Goal: Task Accomplishment & Management: Complete application form

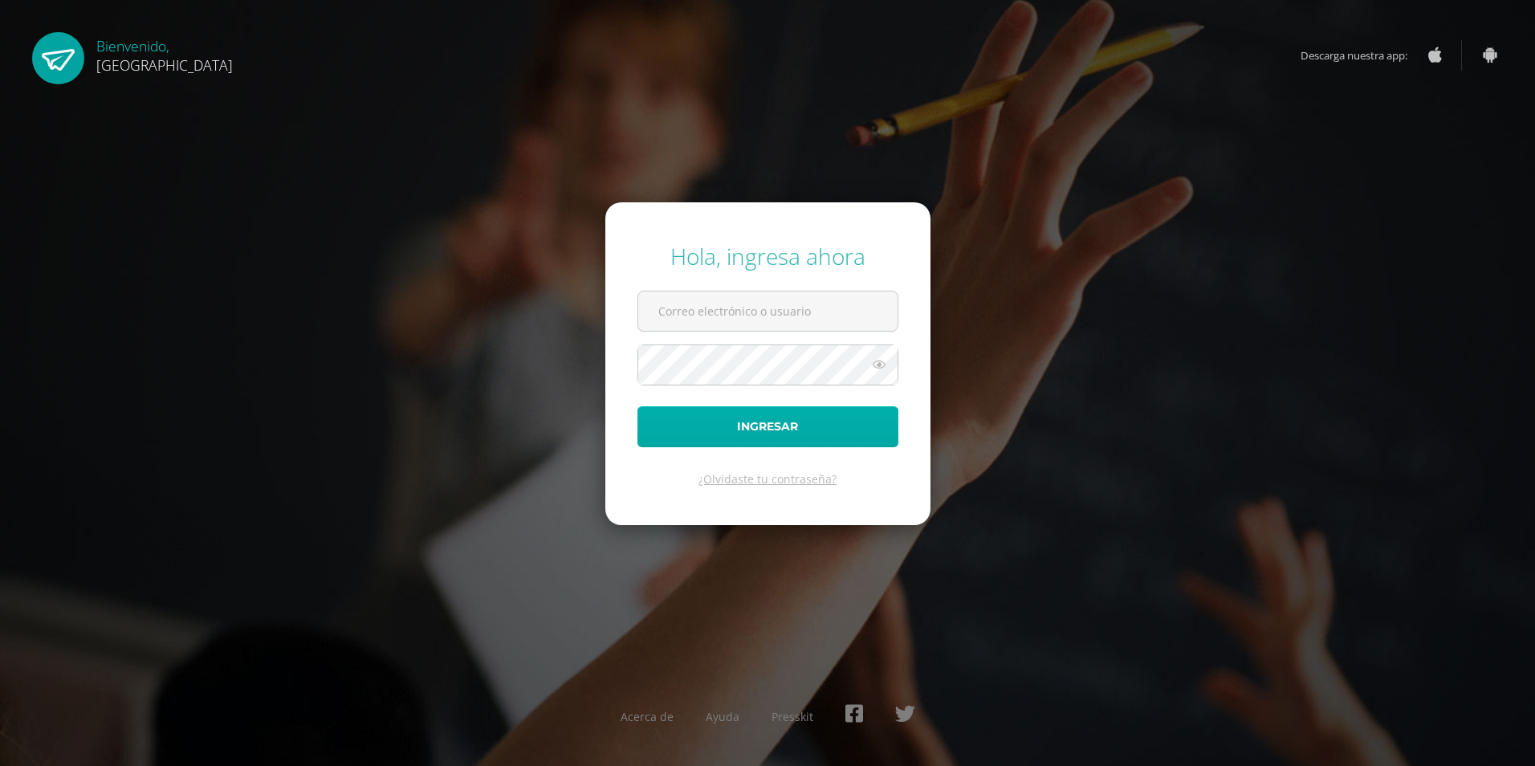
type input "[EMAIL_ADDRESS][DOMAIN_NAME]"
click at [741, 438] on button "Ingresar" at bounding box center [767, 426] width 261 height 41
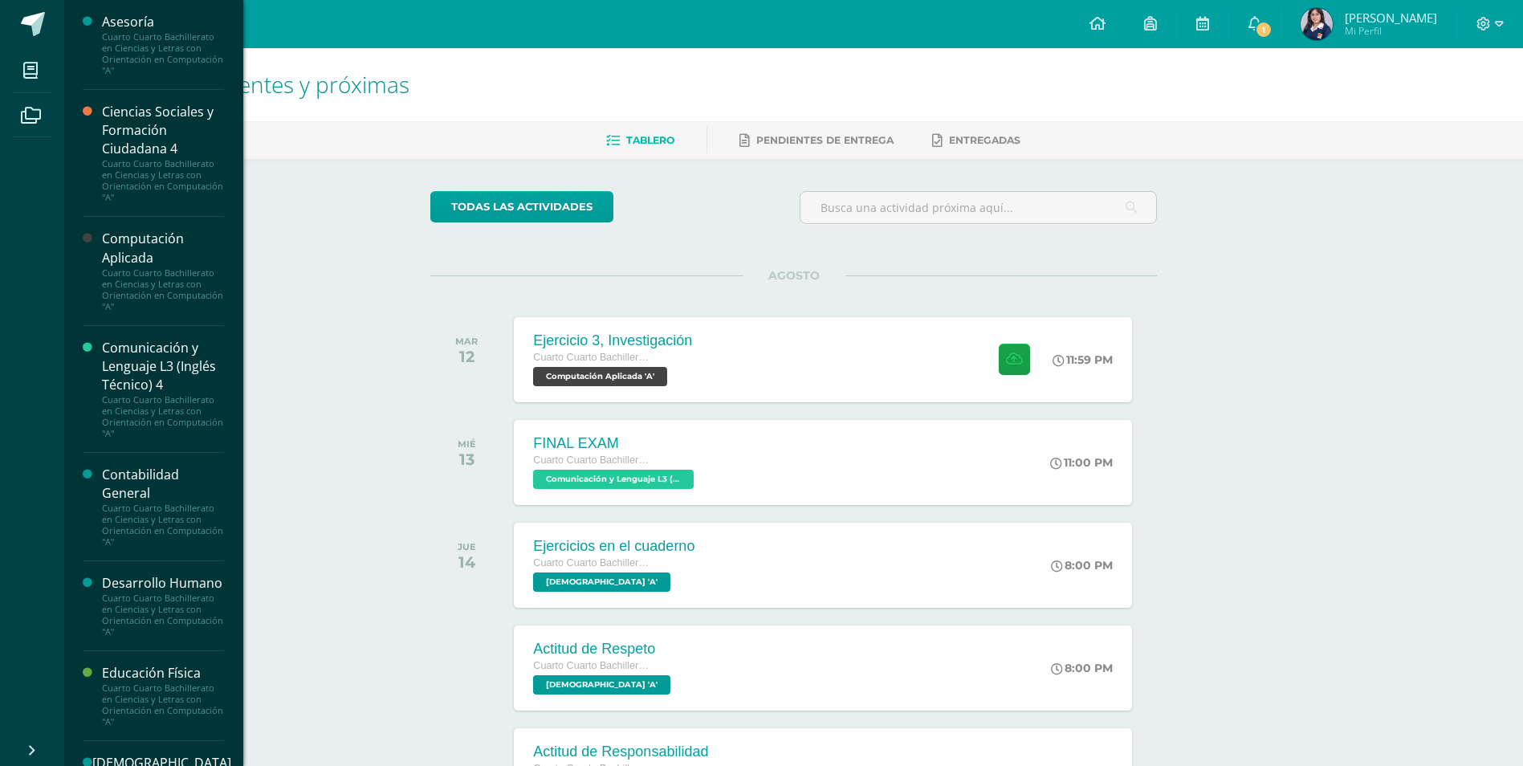
click at [183, 292] on div "Cuarto Cuarto Bachillerato en Ciencias y Letras con Orientación en Computación …" at bounding box center [163, 289] width 122 height 45
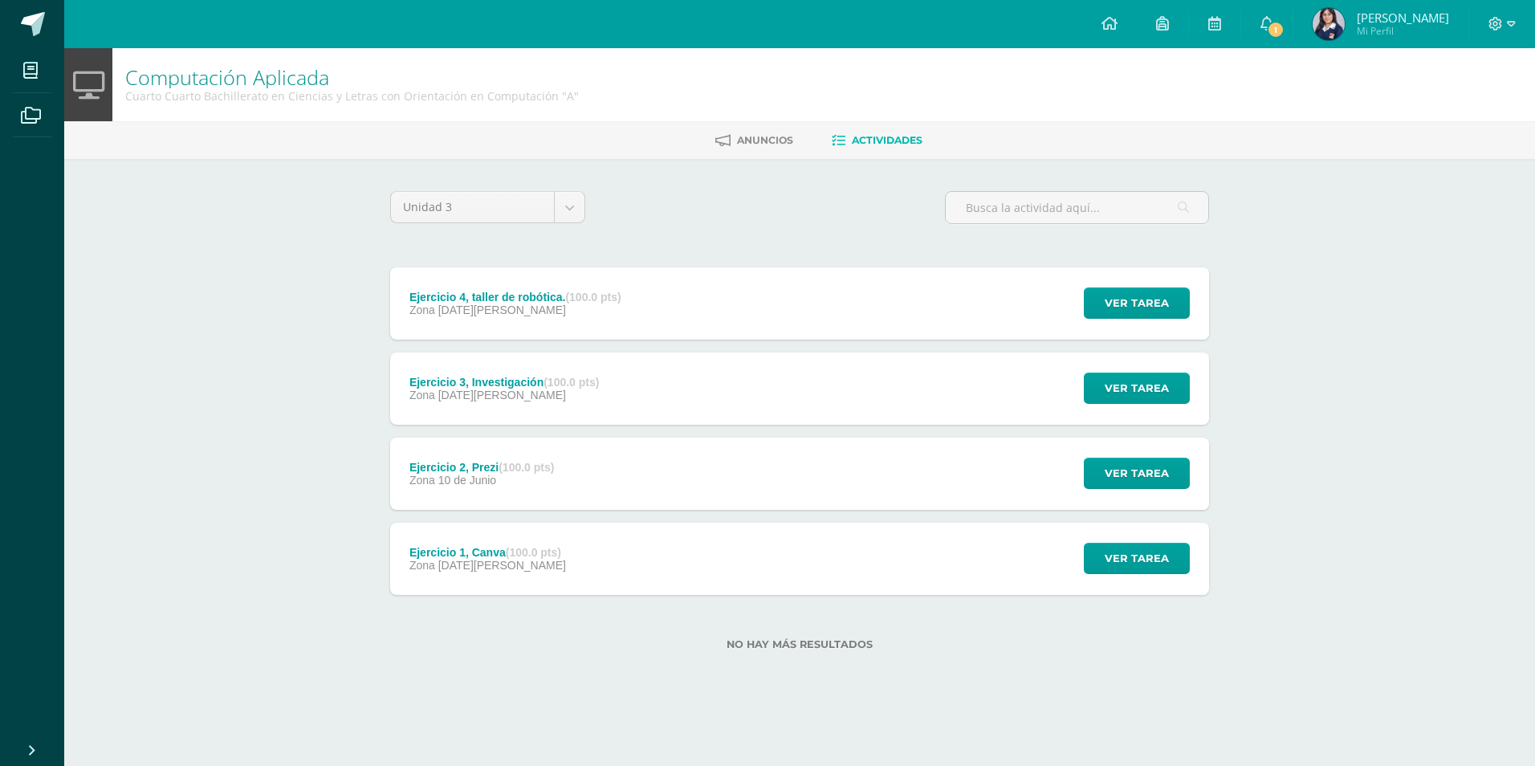
click at [598, 477] on div "Ejercicio 2, Prezi (100.0 pts) Zona [DATE][PERSON_NAME] Ver tarea Ejercicio 2, …" at bounding box center [799, 474] width 819 height 72
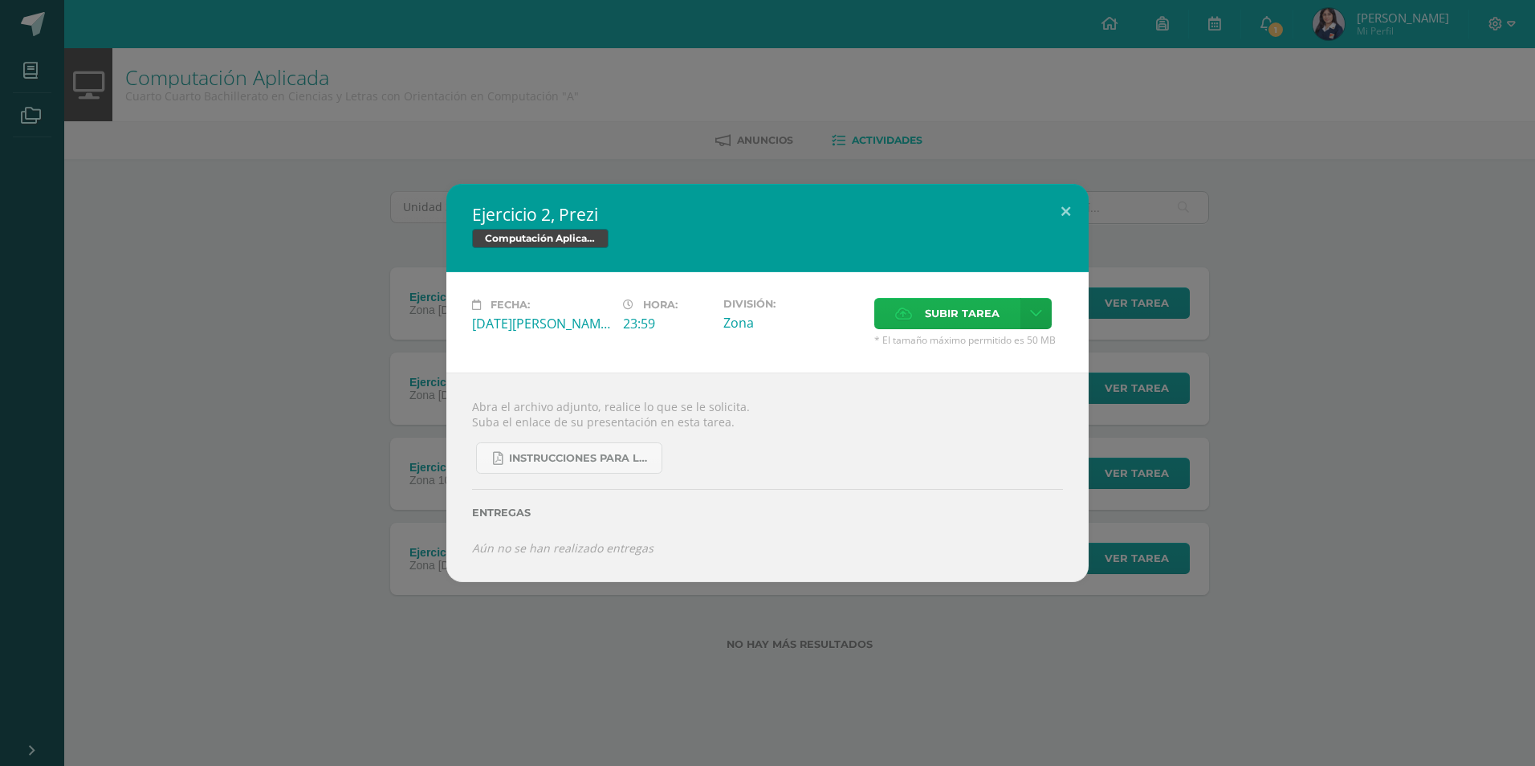
click at [930, 305] on span "Subir tarea" at bounding box center [962, 314] width 75 height 30
click at [0, 0] on input "Subir tarea" at bounding box center [0, 0] width 0 height 0
click at [1039, 316] on icon at bounding box center [1036, 314] width 12 height 14
click at [1006, 353] on link "Subir enlace" at bounding box center [979, 348] width 161 height 25
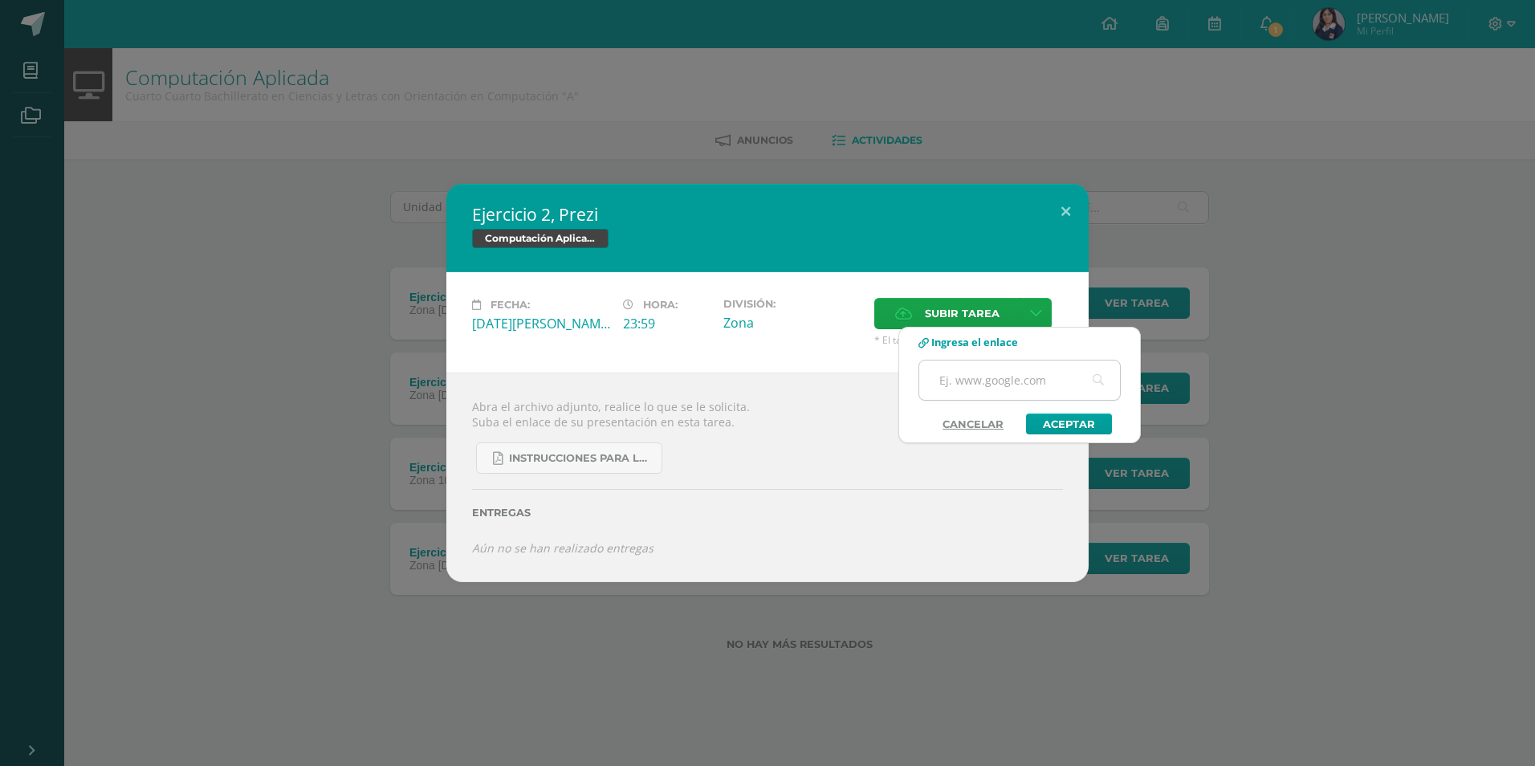
click at [1004, 382] on input "text" at bounding box center [1019, 379] width 201 height 39
paste input "[URL][DOMAIN_NAME]"
type input "[URL][DOMAIN_NAME]"
click at [1088, 426] on link "Aceptar" at bounding box center [1069, 423] width 86 height 21
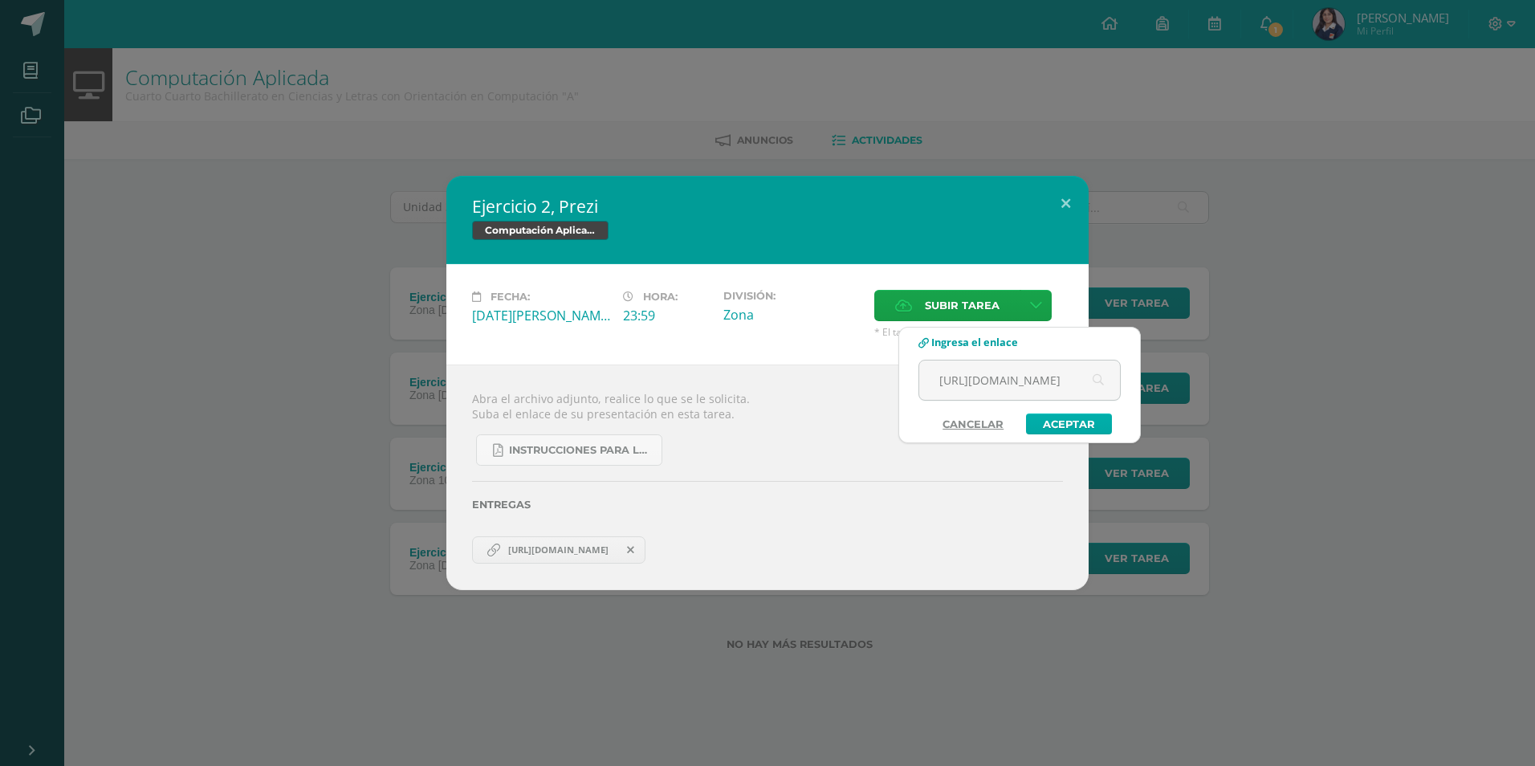
scroll to position [0, 0]
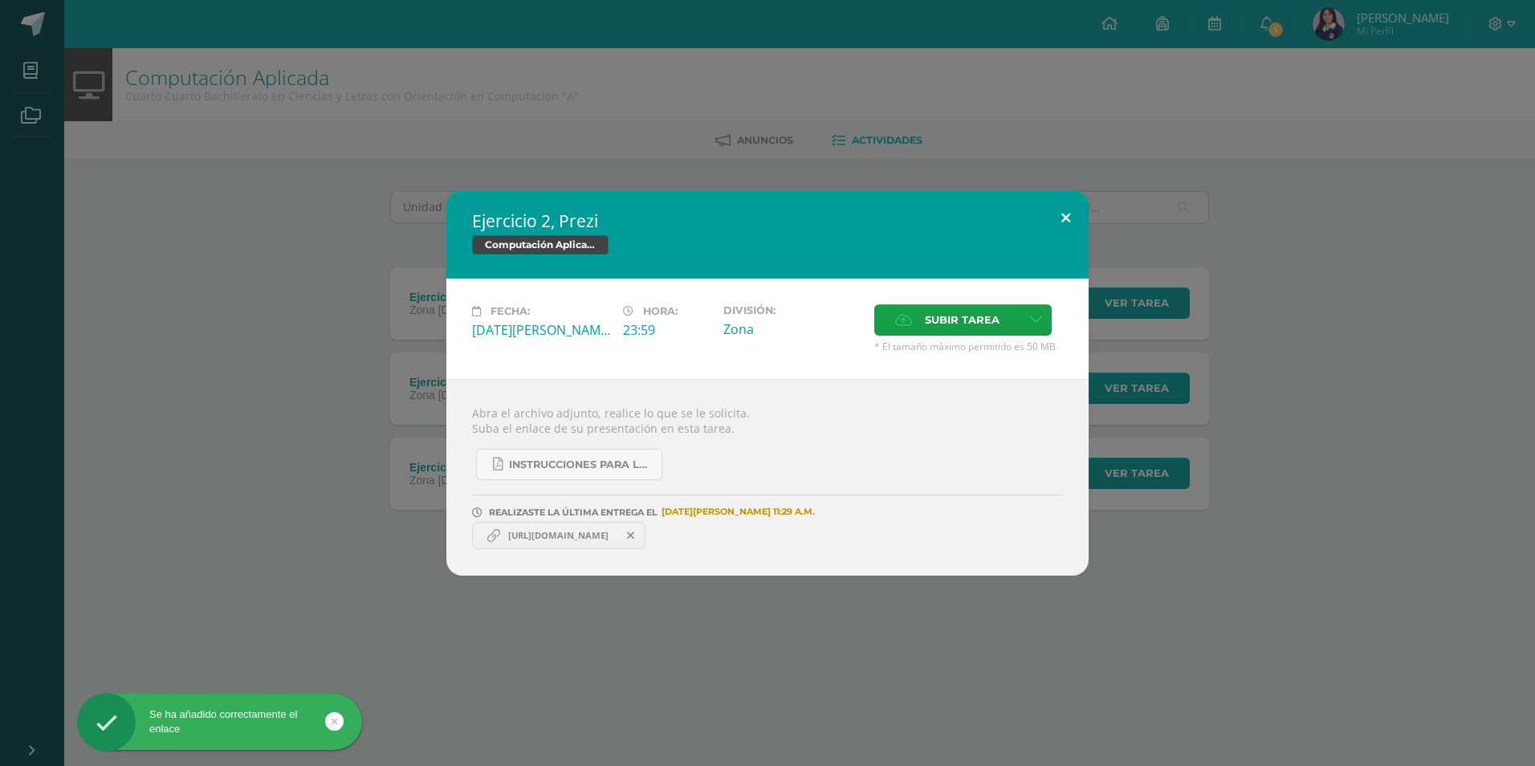
click at [1065, 222] on button at bounding box center [1066, 217] width 46 height 55
